Goal: Task Accomplishment & Management: Complete application form

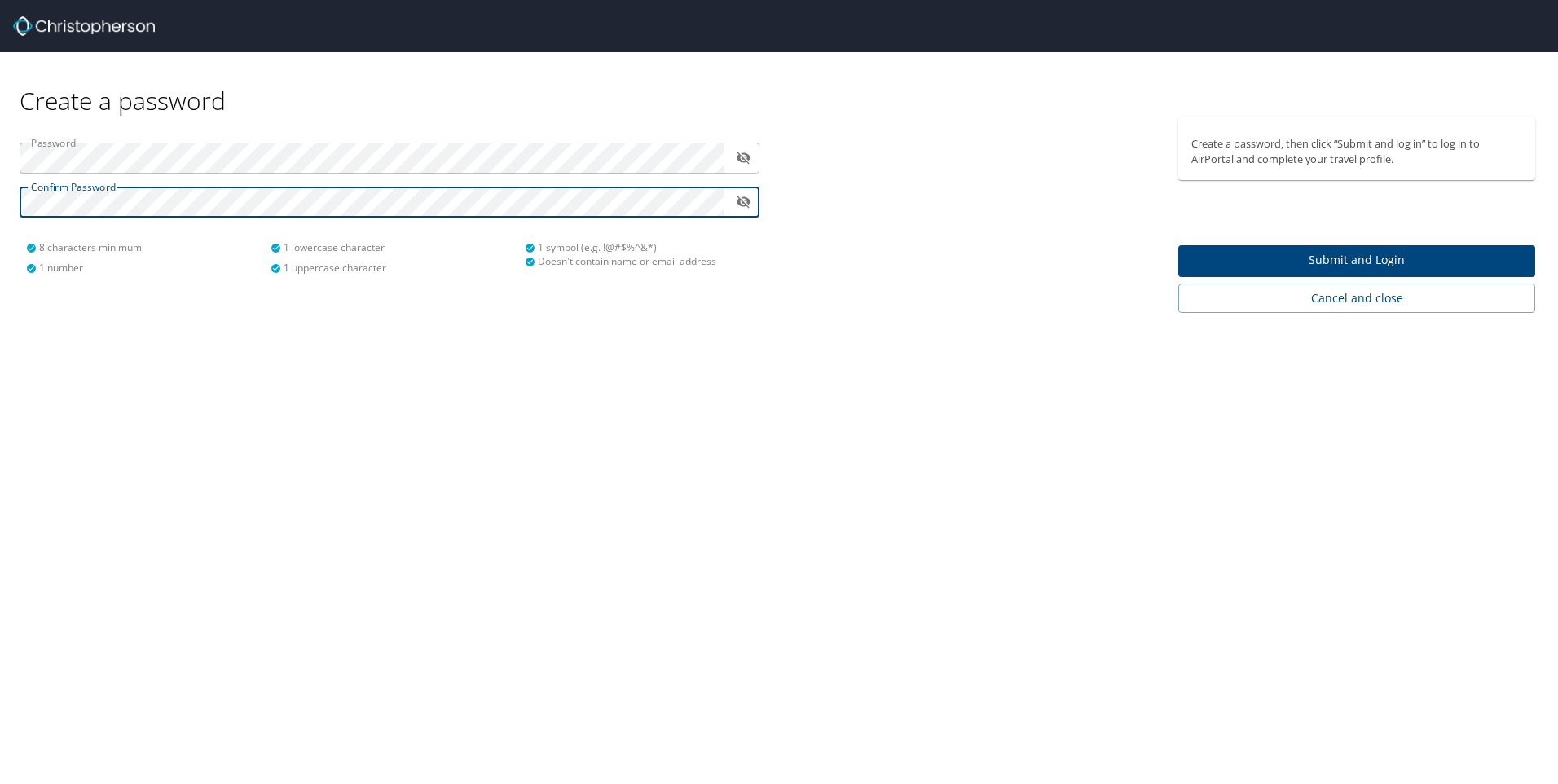
click at [1311, 259] on span "Submit and Login" at bounding box center [1356, 260] width 331 height 20
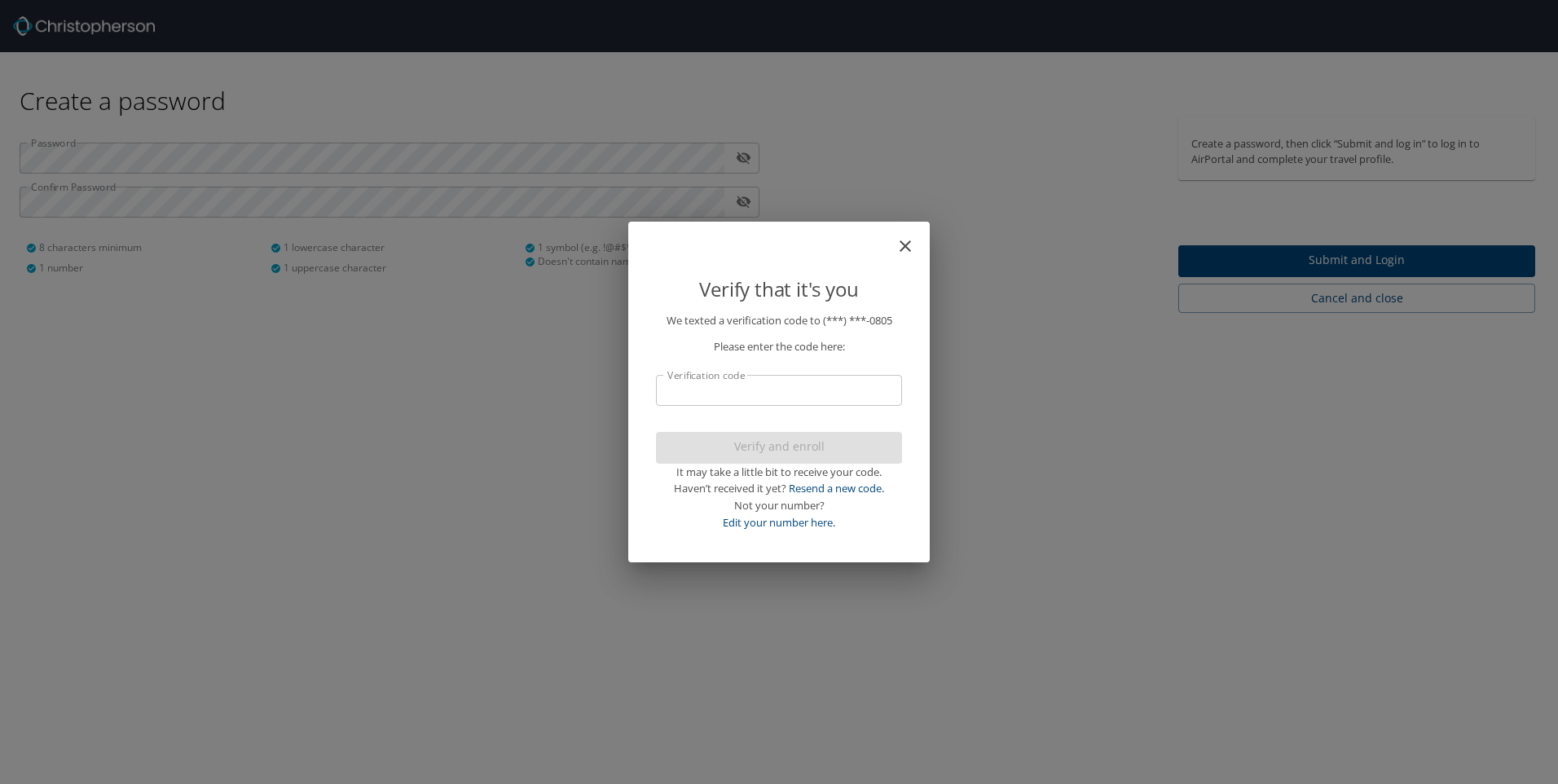
click at [683, 395] on input "Verification code" at bounding box center [779, 389] width 247 height 31
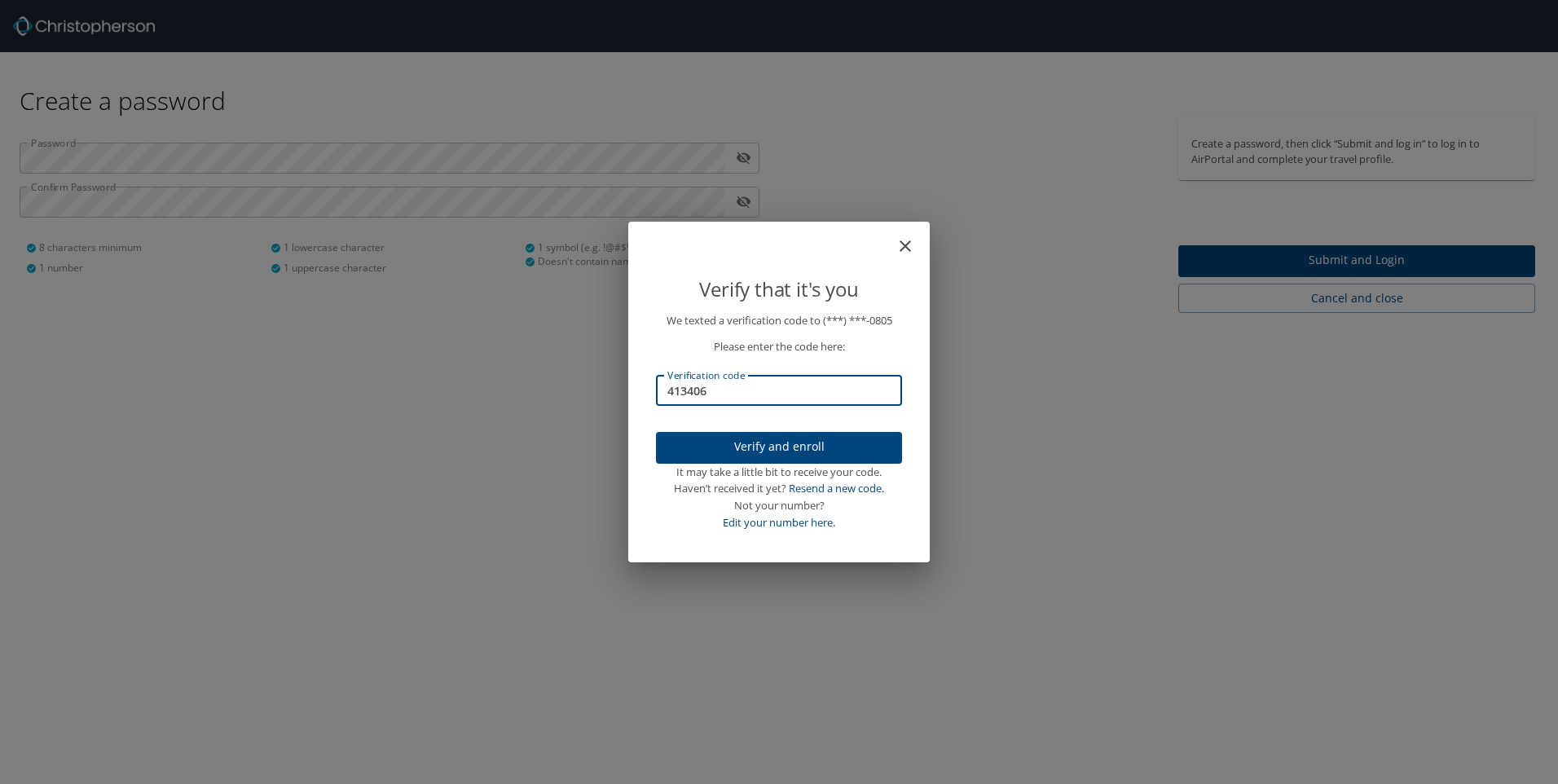
type input "413406"
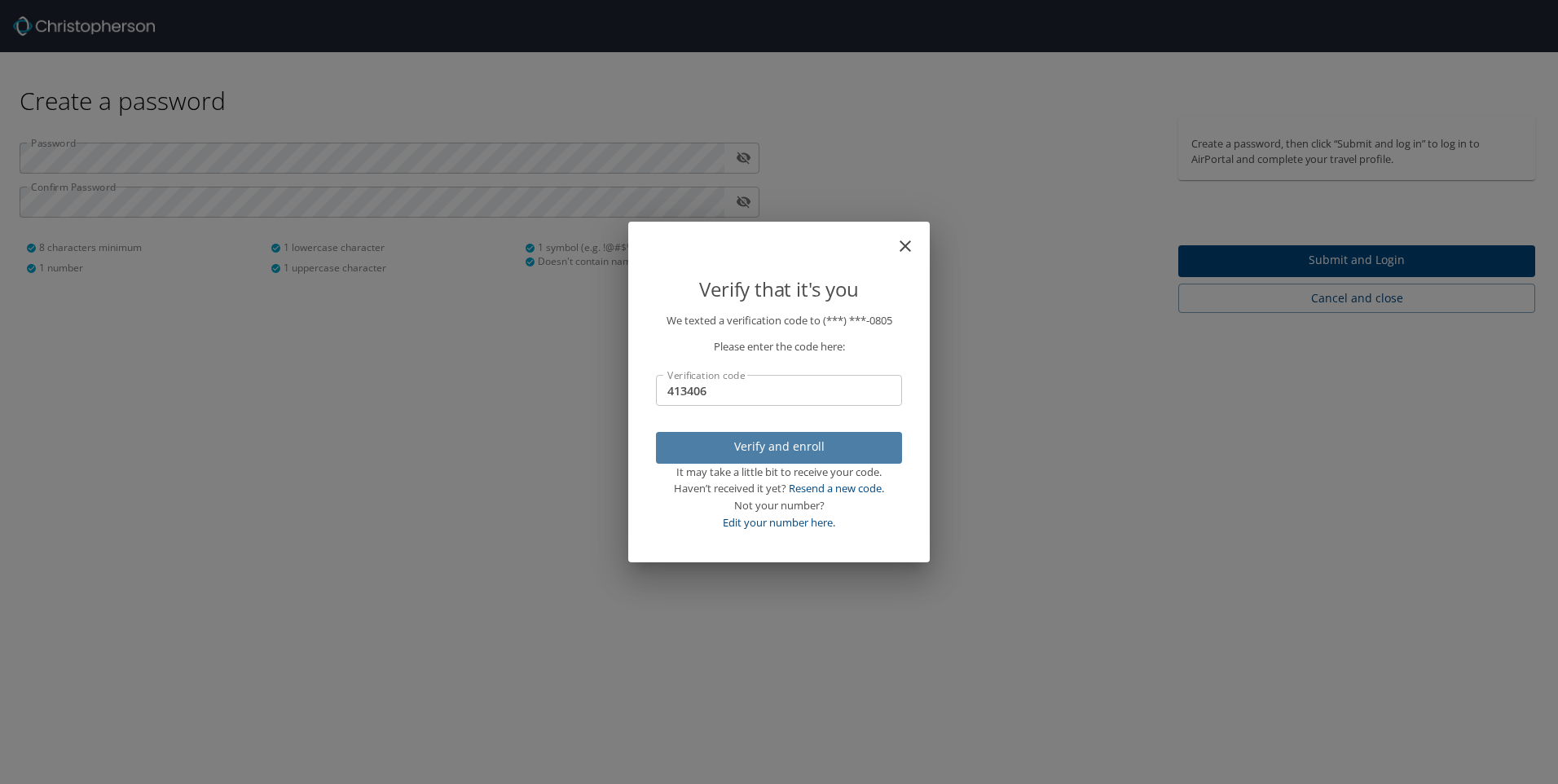
click at [754, 445] on span "Verify and enroll" at bounding box center [779, 446] width 220 height 20
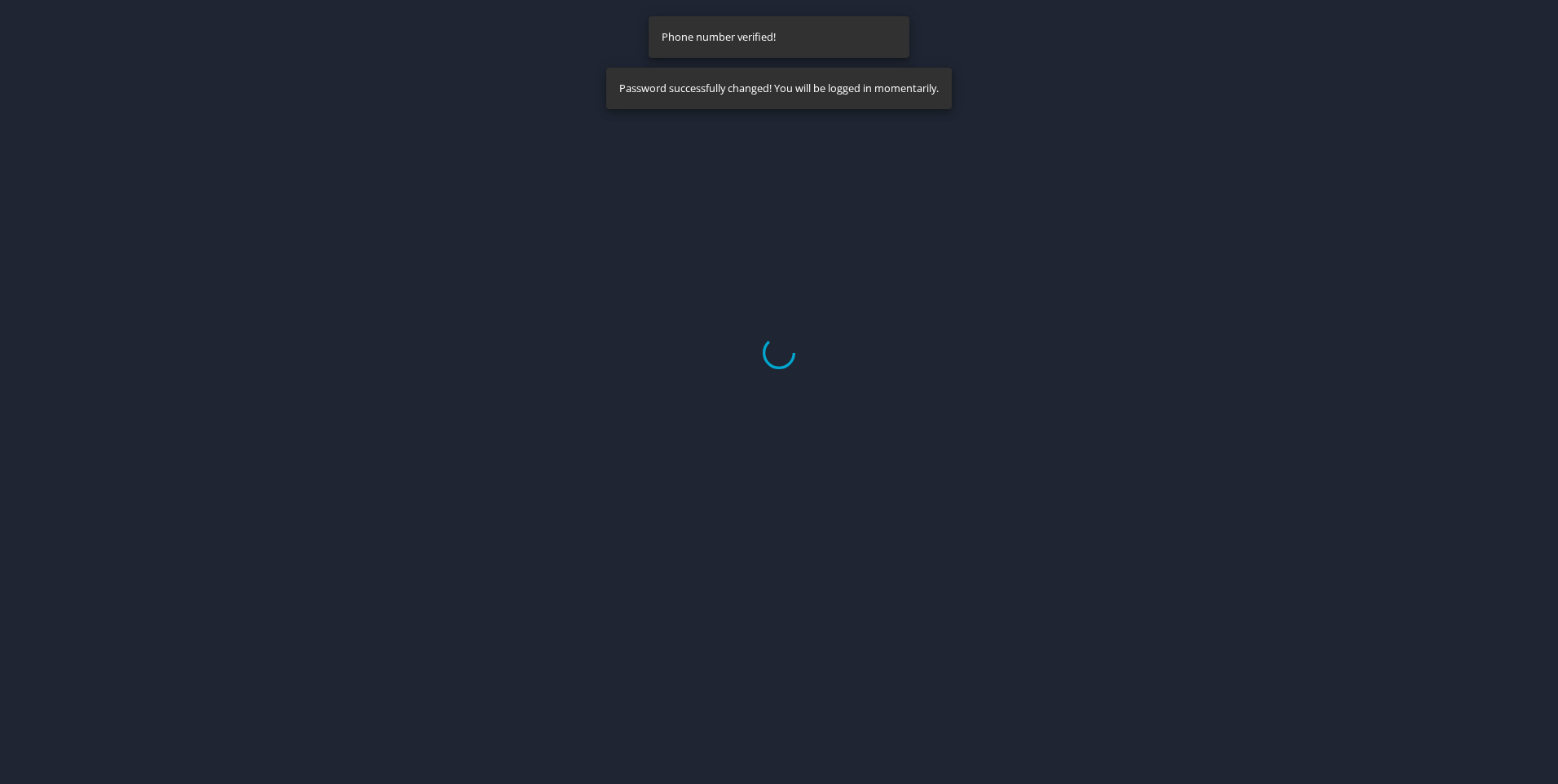
select select "US"
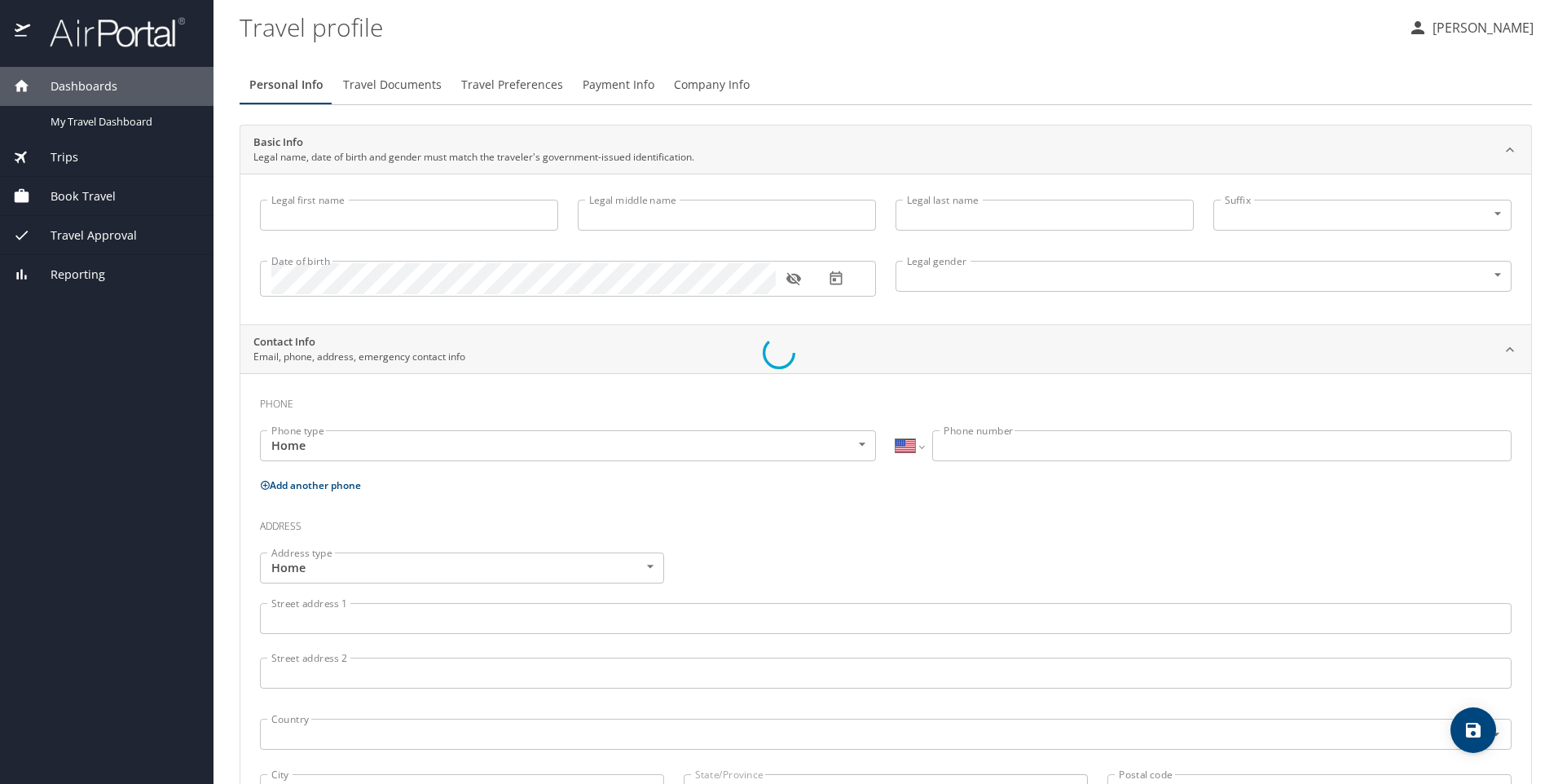
type input "James"
type input "Ernest"
type input "Bullington"
type input "Male"
select select "US"
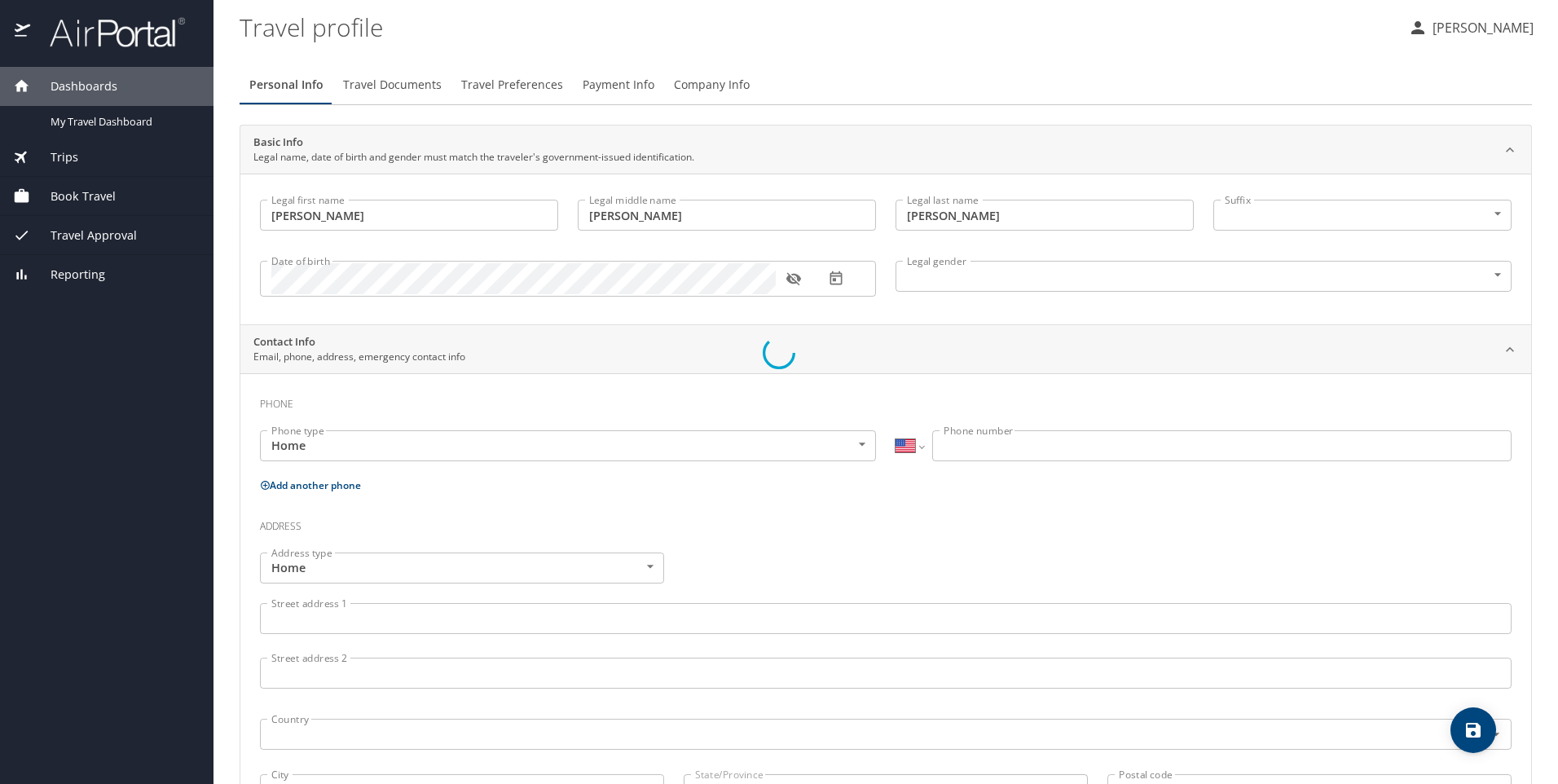
select select "US"
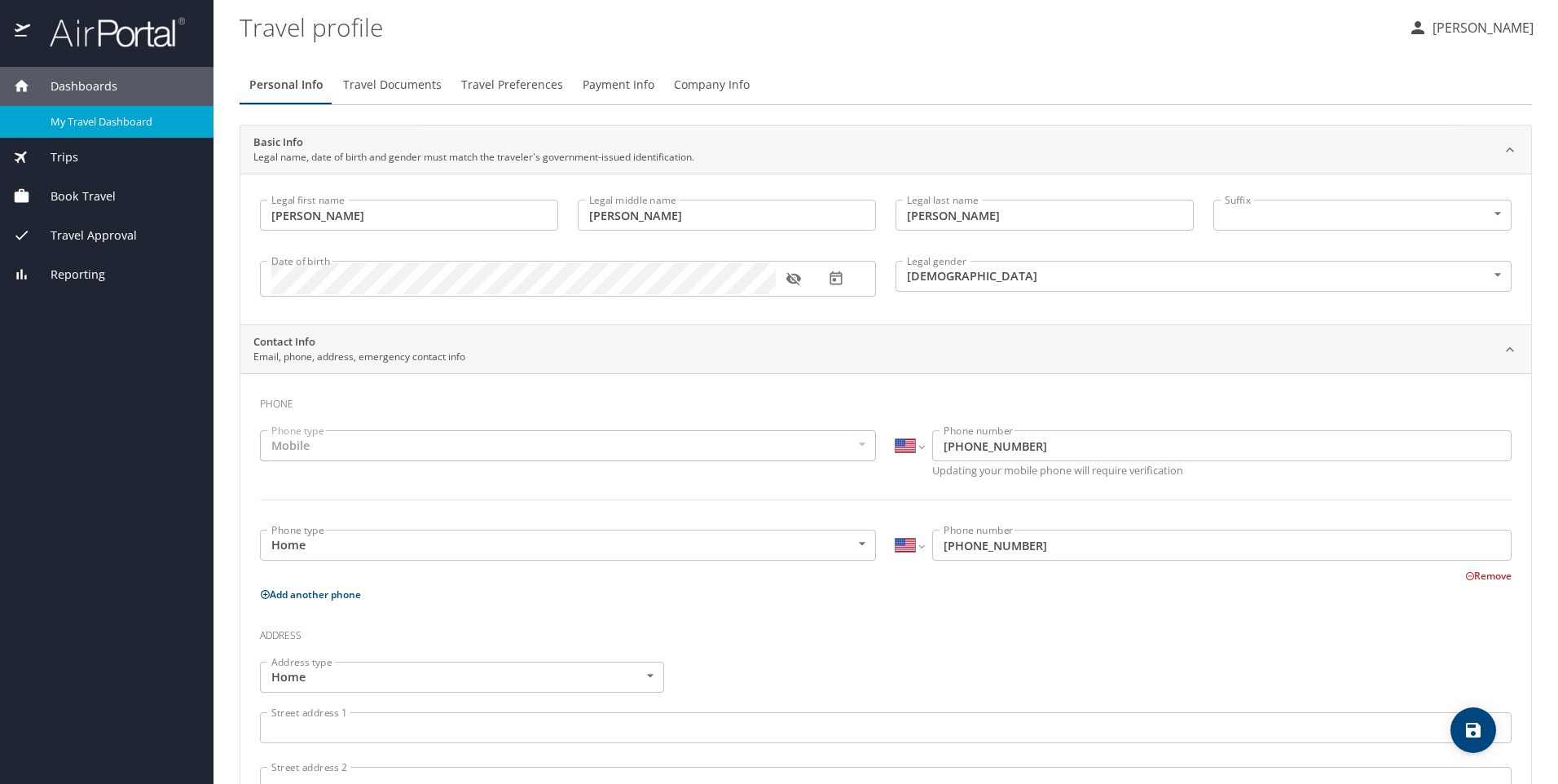
click at [110, 121] on span "My Travel Dashboard" at bounding box center [123, 122] width 144 height 16
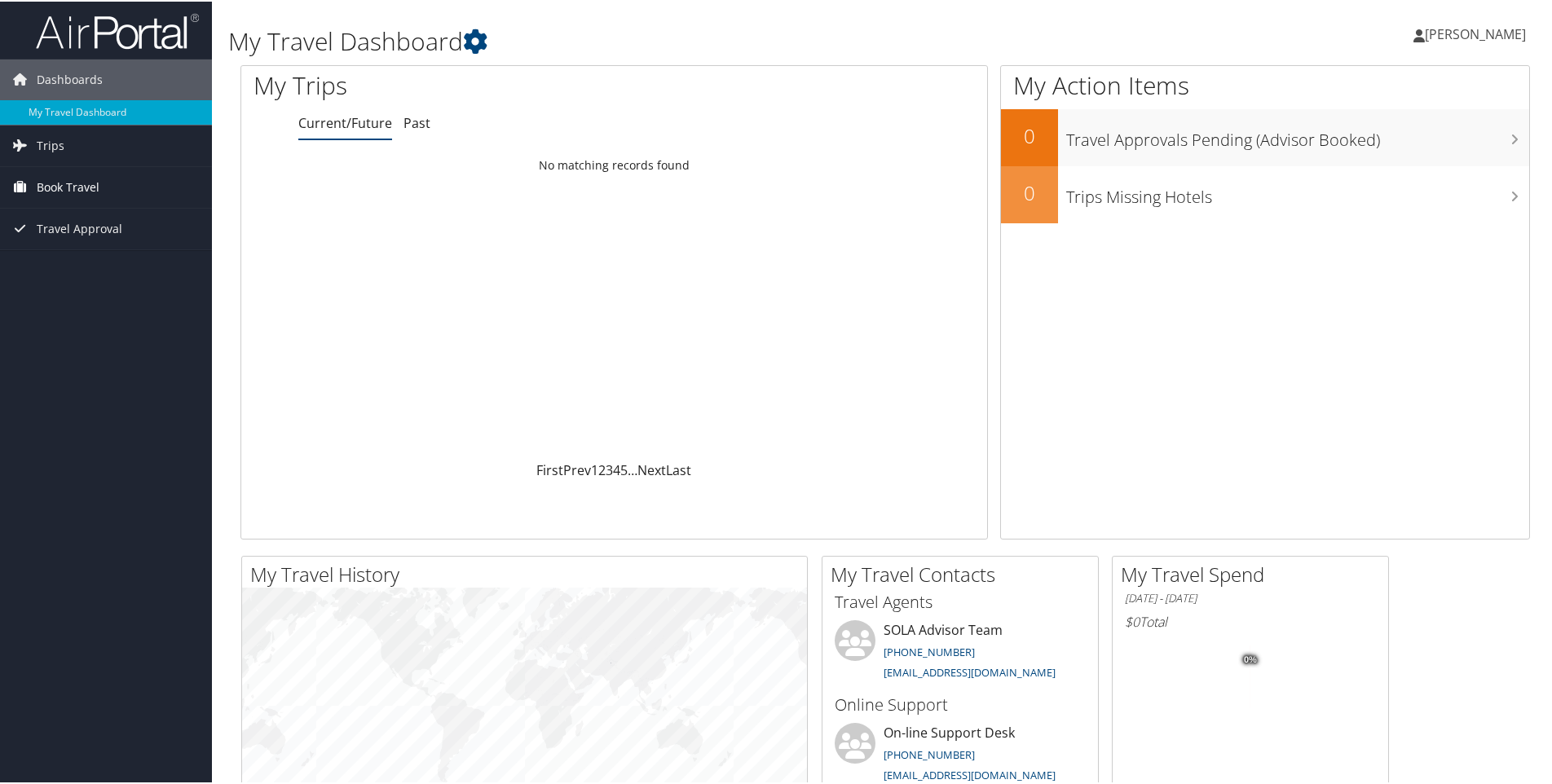
click at [81, 187] on span "Book Travel" at bounding box center [68, 186] width 63 height 40
click at [112, 270] on link "Book/Manage Online Trips" at bounding box center [106, 267] width 212 height 25
